Goal: Transaction & Acquisition: Obtain resource

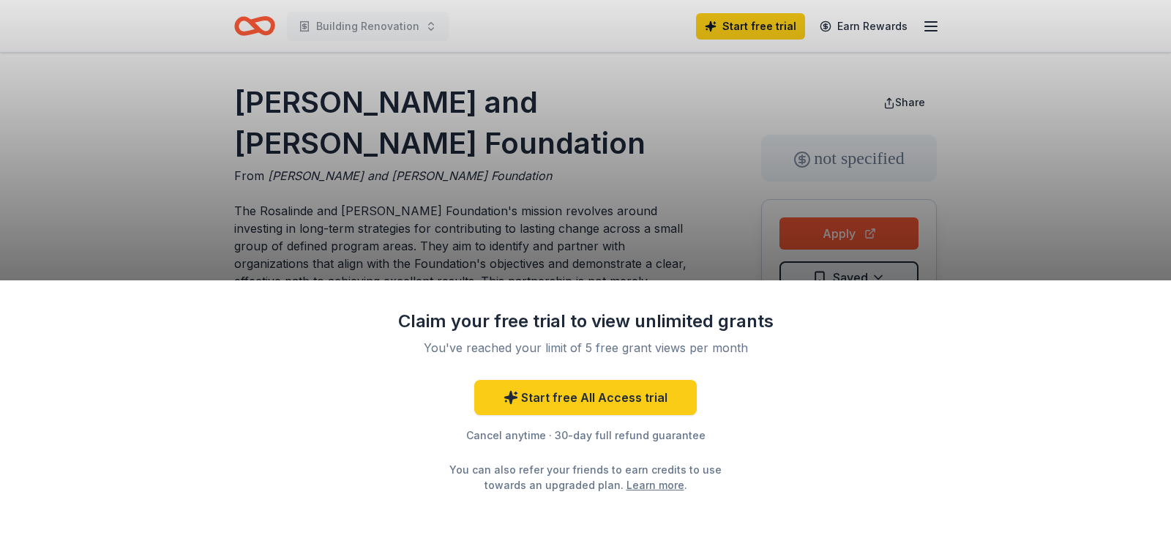
click at [791, 165] on div "Claim your free trial to view unlimited grants You've reached your limit of 5 f…" at bounding box center [585, 280] width 1171 height 560
click at [525, 436] on div "Cancel anytime · 30-day full refund guarantee" at bounding box center [585, 436] width 380 height 18
click at [651, 138] on div "Claim your free trial to view unlimited grants You've reached your limit of 5 f…" at bounding box center [585, 280] width 1171 height 560
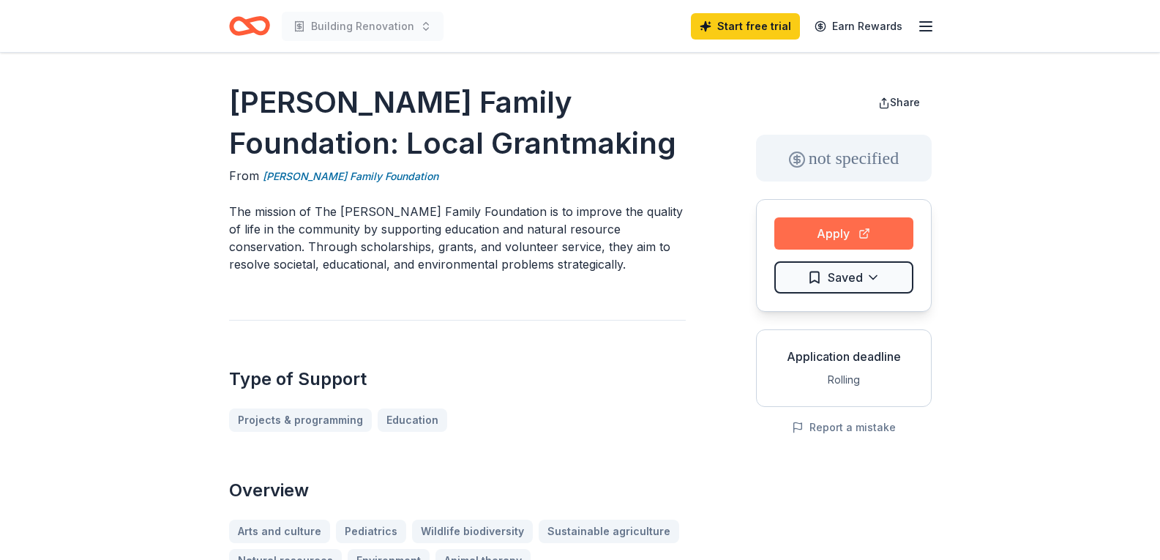
click at [854, 235] on button "Apply" at bounding box center [843, 233] width 139 height 32
